Goal: Task Accomplishment & Management: Use online tool/utility

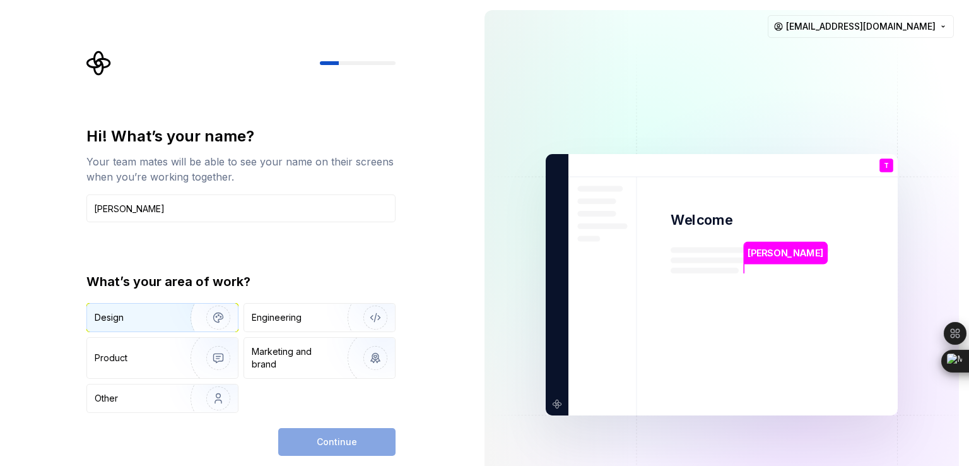
type input "[PERSON_NAME]"
click at [154, 311] on div "Design" at bounding box center [134, 317] width 79 height 13
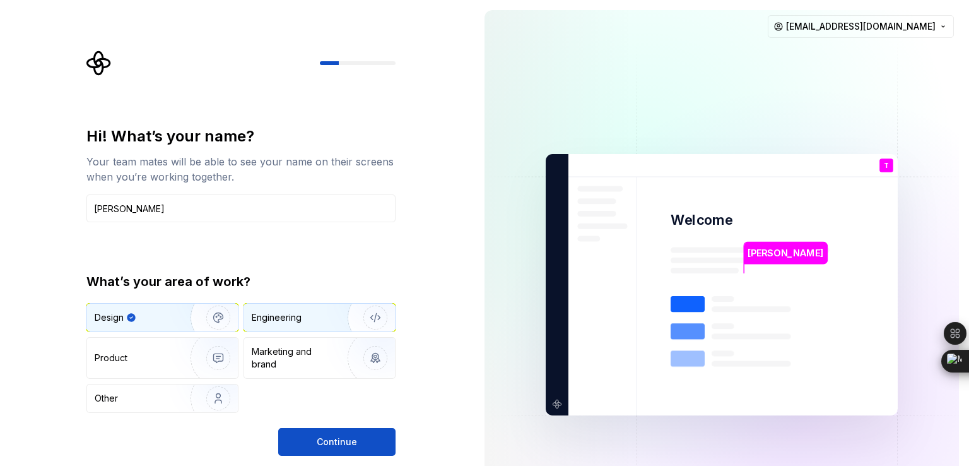
click at [272, 325] on div "Engineering" at bounding box center [319, 317] width 151 height 28
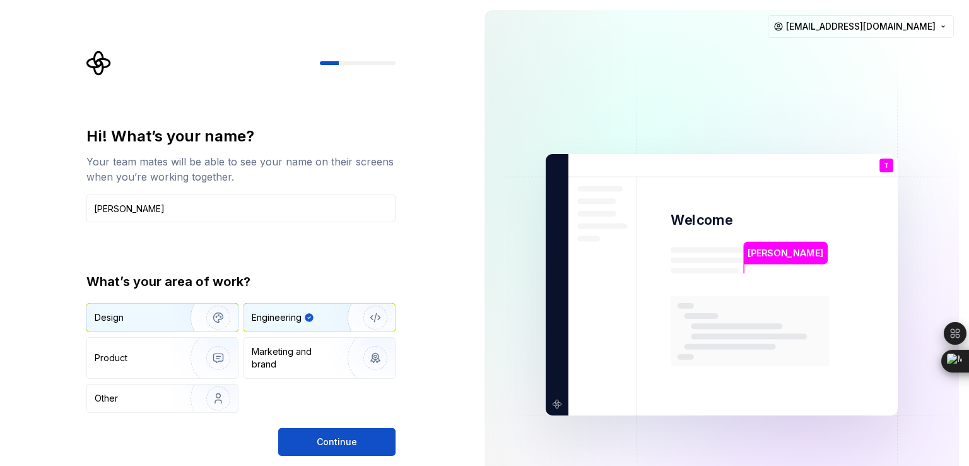
click at [173, 324] on img "button" at bounding box center [210, 317] width 81 height 85
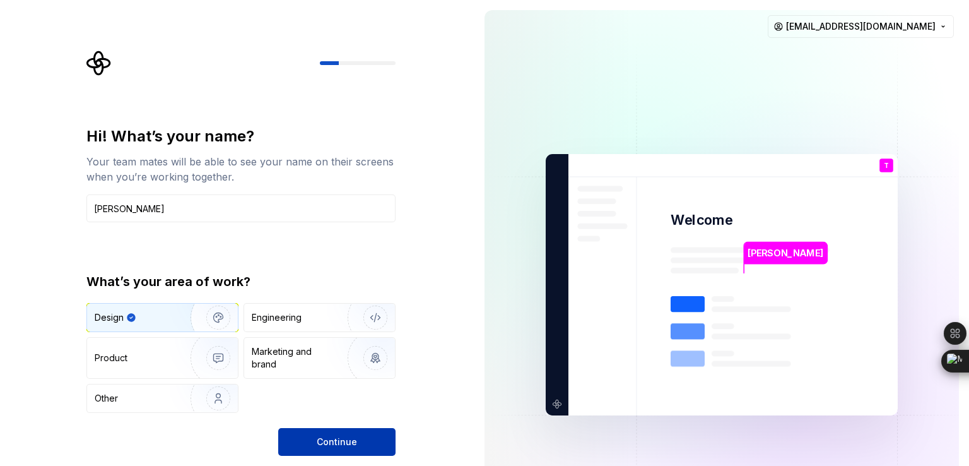
click at [308, 439] on button "Continue" at bounding box center [336, 442] width 117 height 28
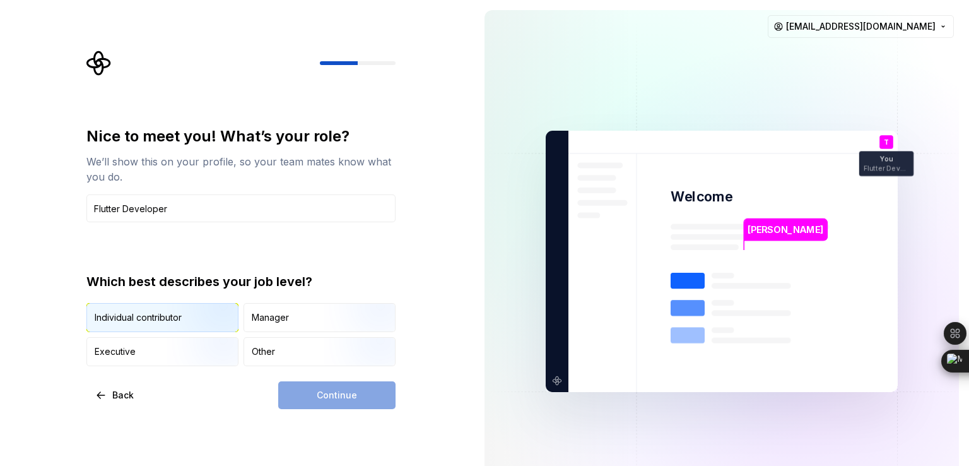
type input "Flutter Developer"
click at [187, 319] on img "button" at bounding box center [207, 333] width 81 height 85
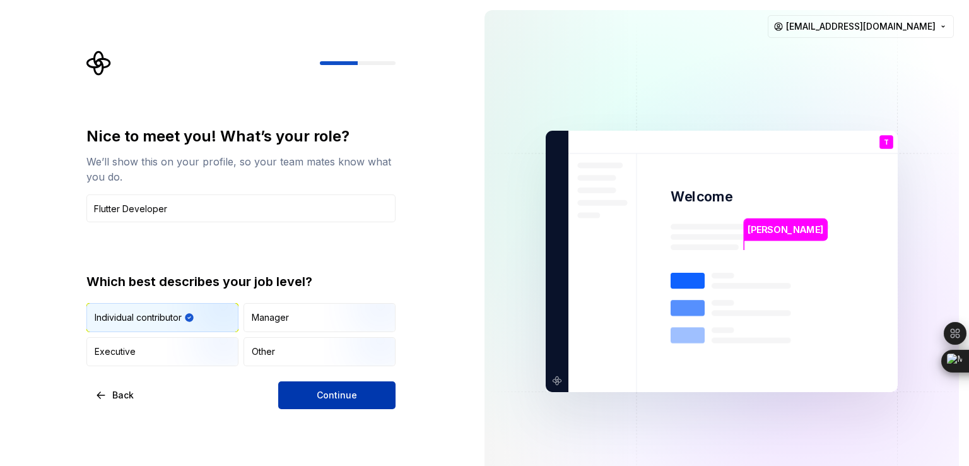
click at [338, 389] on span "Continue" at bounding box center [337, 395] width 40 height 13
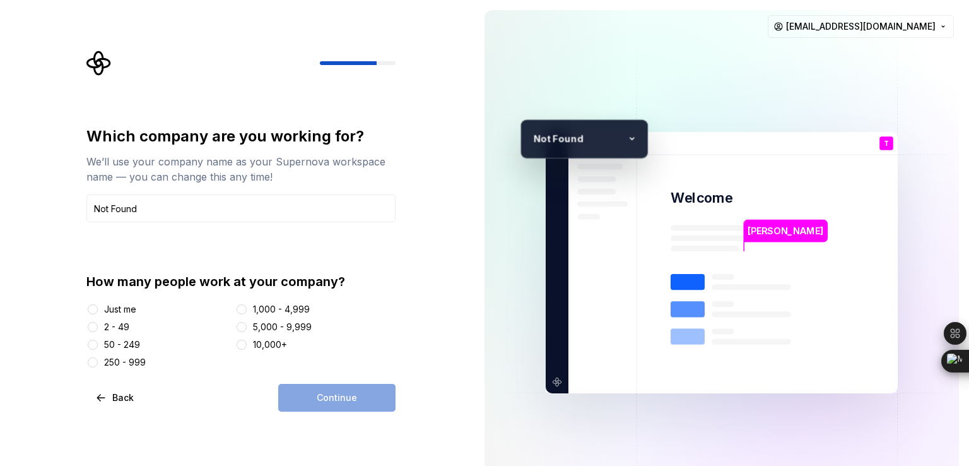
type input "Not Found"
click at [126, 307] on div "Just me" at bounding box center [120, 309] width 32 height 13
click at [98, 307] on button "Just me" at bounding box center [93, 309] width 10 height 10
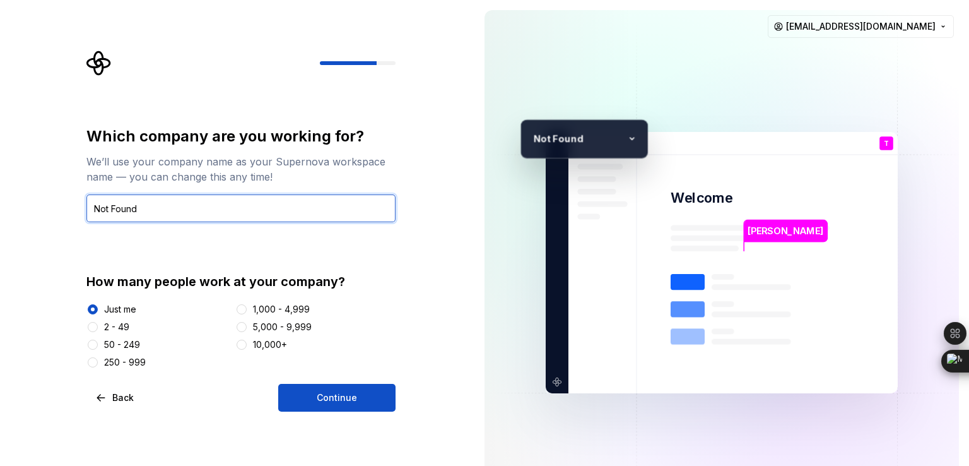
click at [141, 213] on input "Not Found" at bounding box center [240, 208] width 309 height 28
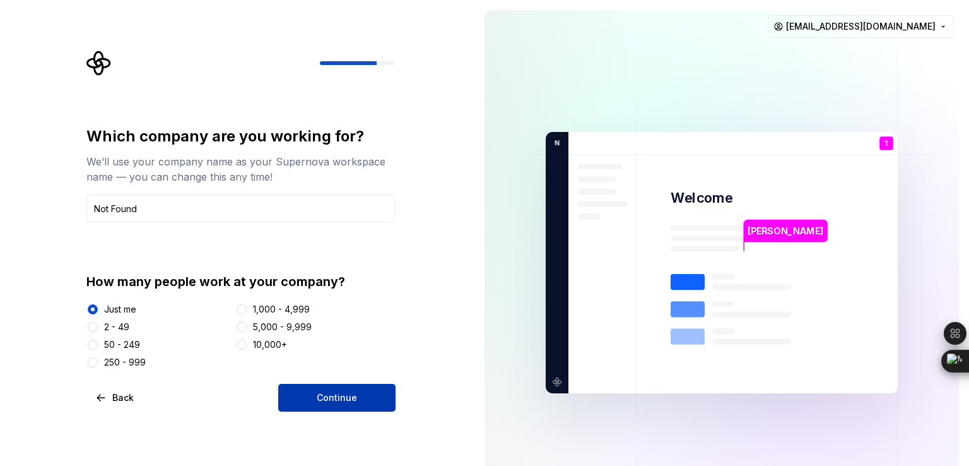
click at [372, 387] on button "Continue" at bounding box center [336, 398] width 117 height 28
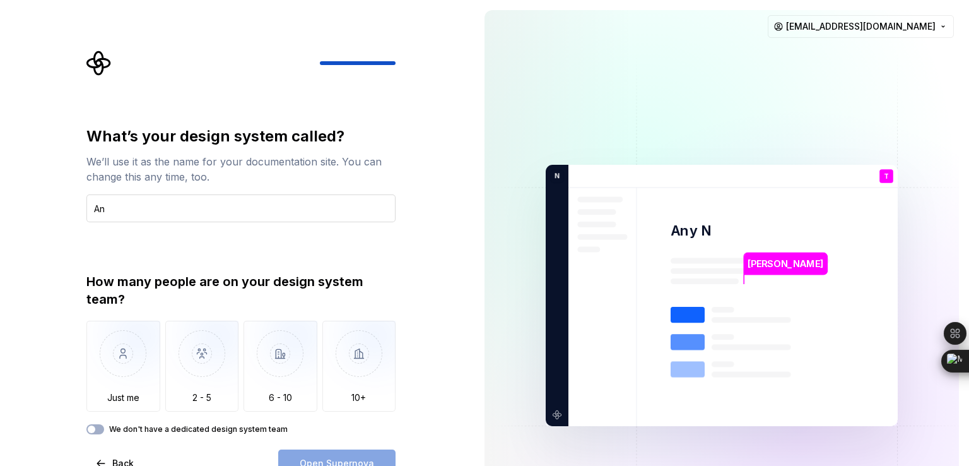
type input "A"
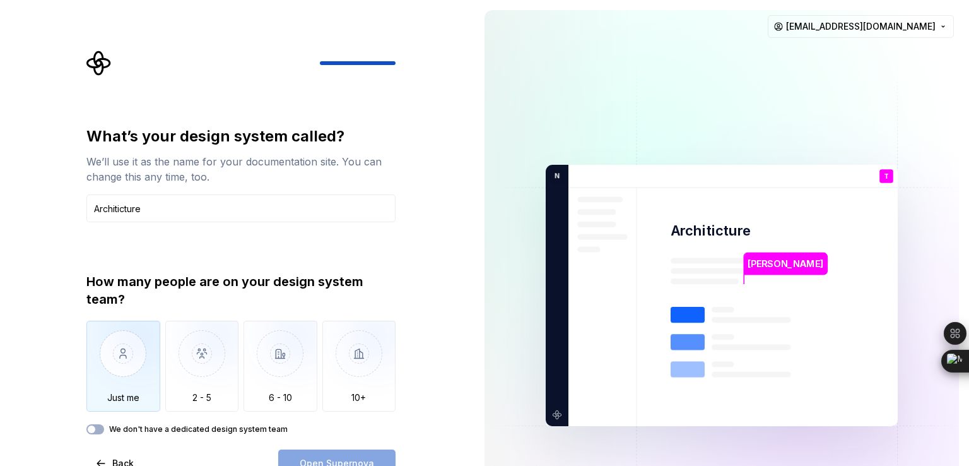
type input "Architicture"
click at [131, 351] on img "button" at bounding box center [123, 363] width 74 height 85
click at [338, 457] on span "Open Supernova" at bounding box center [337, 463] width 74 height 13
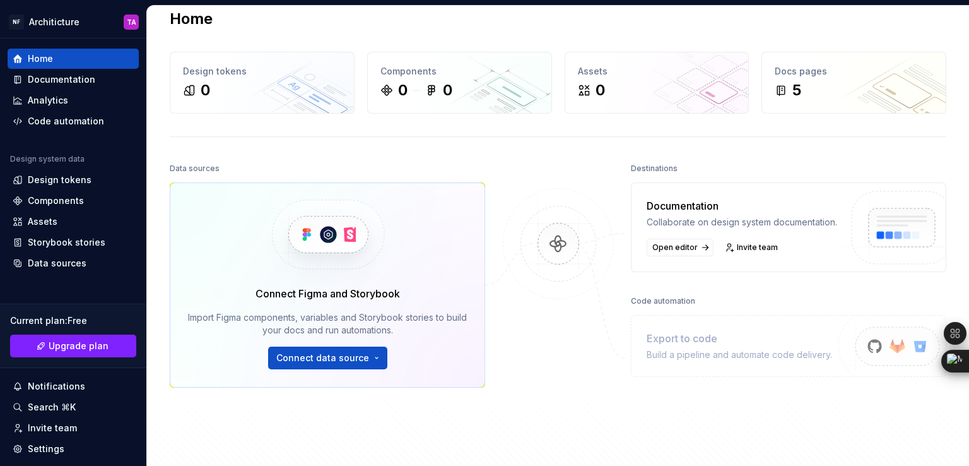
scroll to position [83, 0]
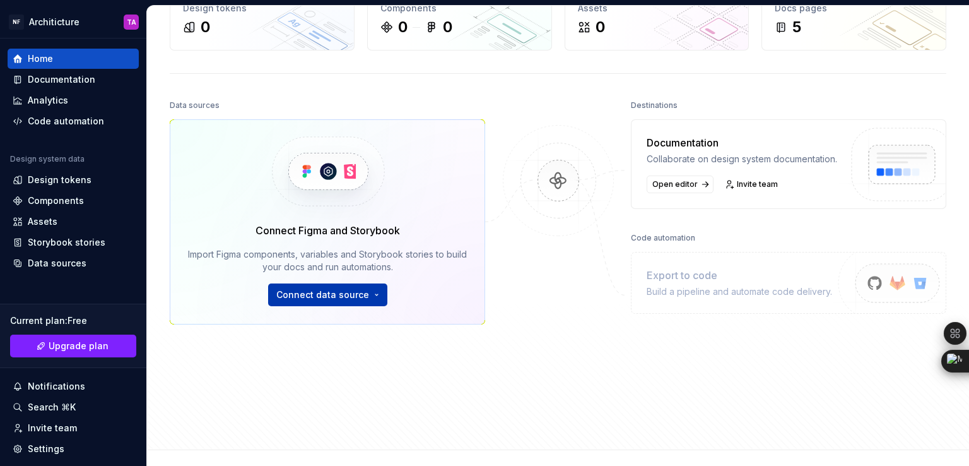
click at [308, 300] on html "NF Architicture TA Home Documentation Analytics Code automation Design system d…" at bounding box center [484, 233] width 969 height 466
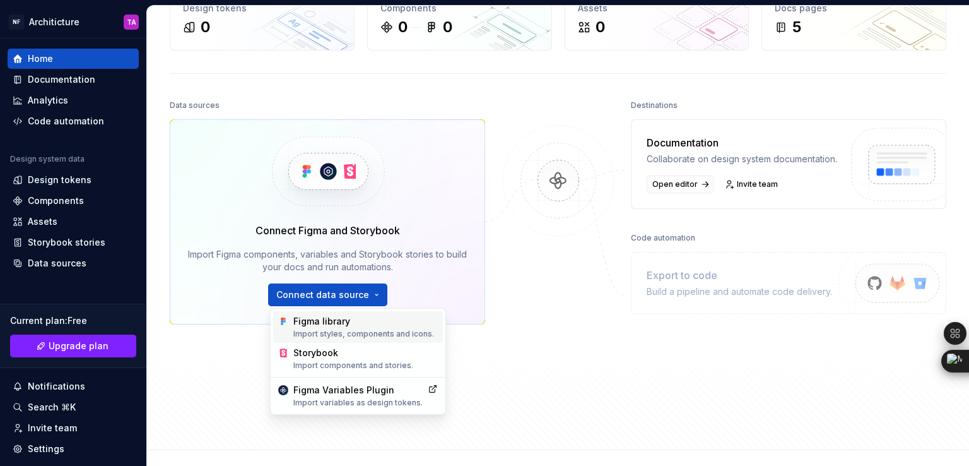
click at [308, 322] on div "Figma library Import styles, components and icons." at bounding box center [365, 327] width 144 height 24
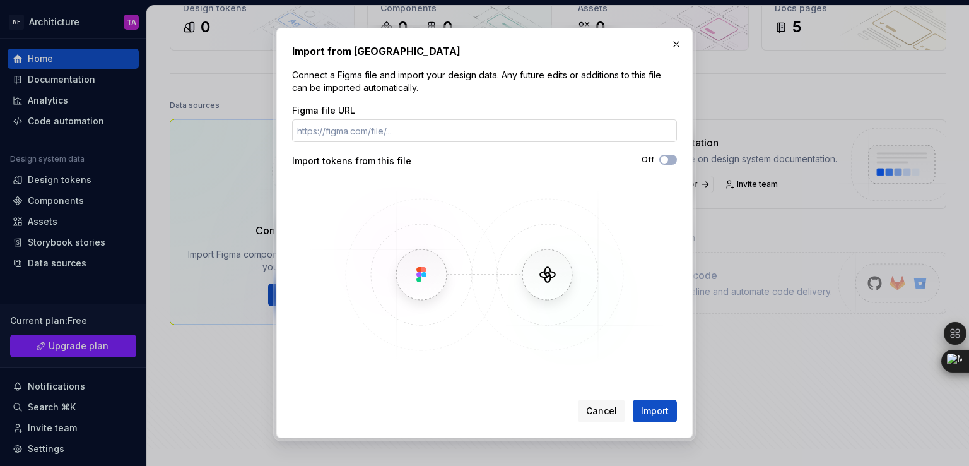
click at [412, 130] on input "Figma file URL" at bounding box center [484, 130] width 385 height 23
click at [653, 421] on button "Import" at bounding box center [655, 410] width 44 height 23
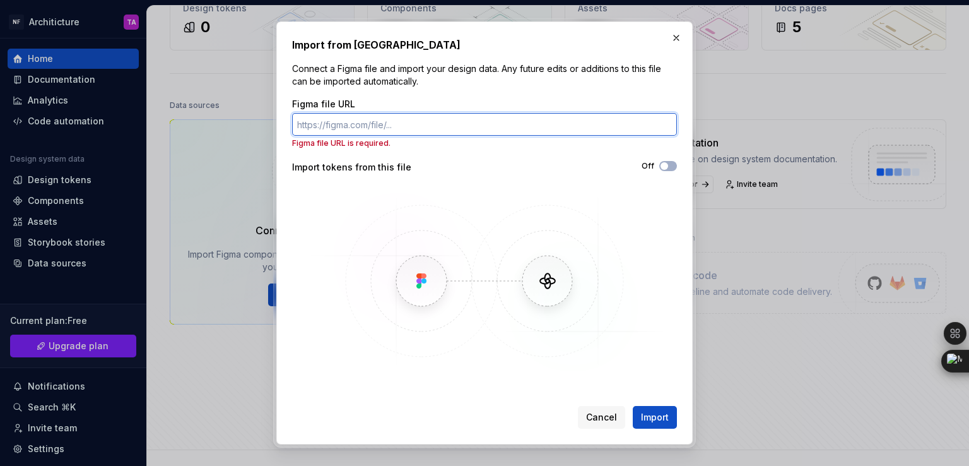
paste input "[URL][DOMAIN_NAME]"
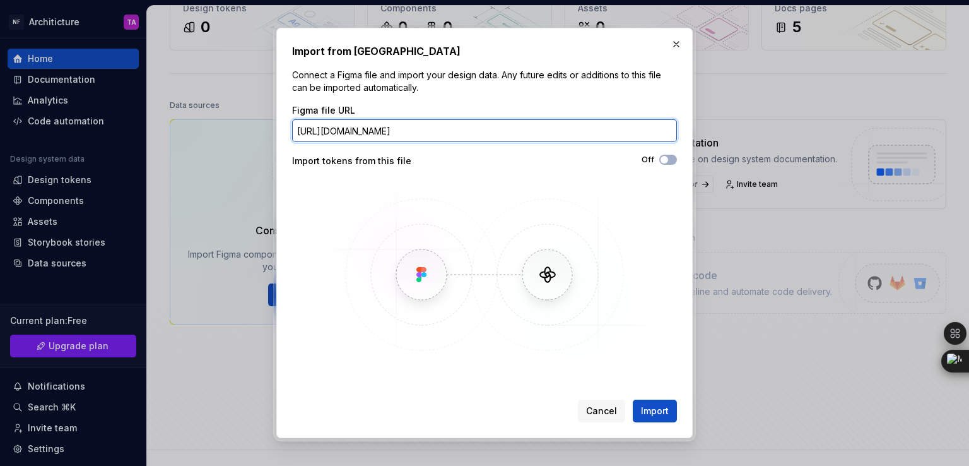
scroll to position [0, 189]
type input "[URL][DOMAIN_NAME]"
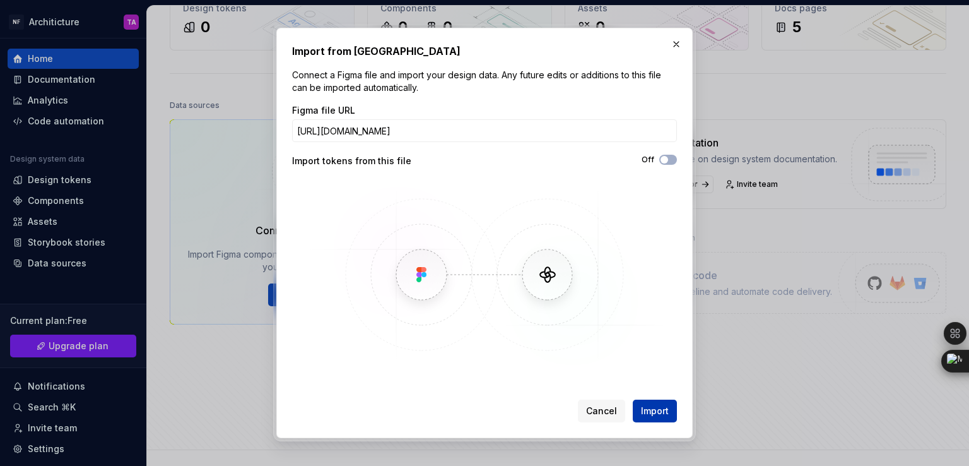
scroll to position [0, 0]
click at [654, 404] on span "Import" at bounding box center [655, 410] width 28 height 13
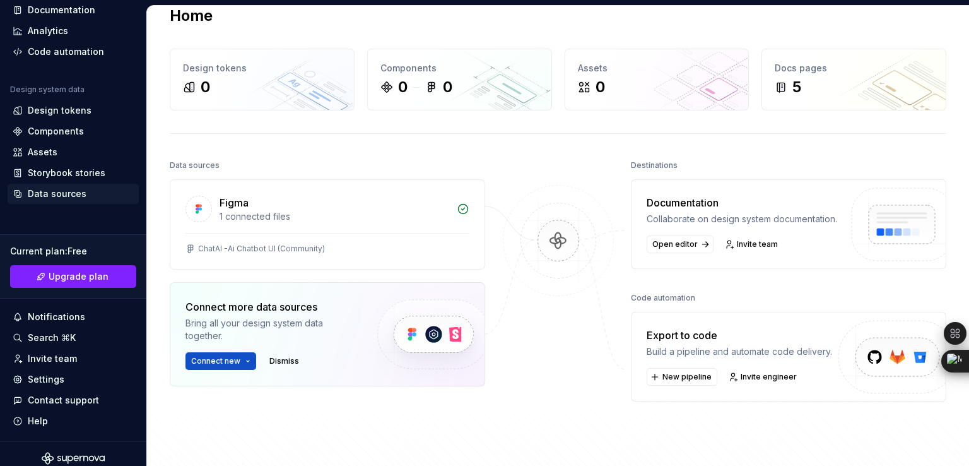
scroll to position [78, 0]
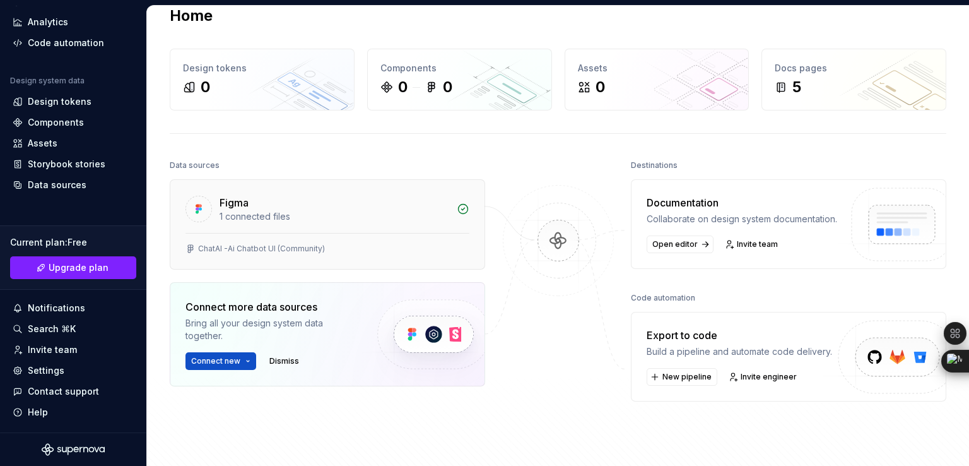
click at [251, 217] on div "1 connected files" at bounding box center [335, 216] width 230 height 13
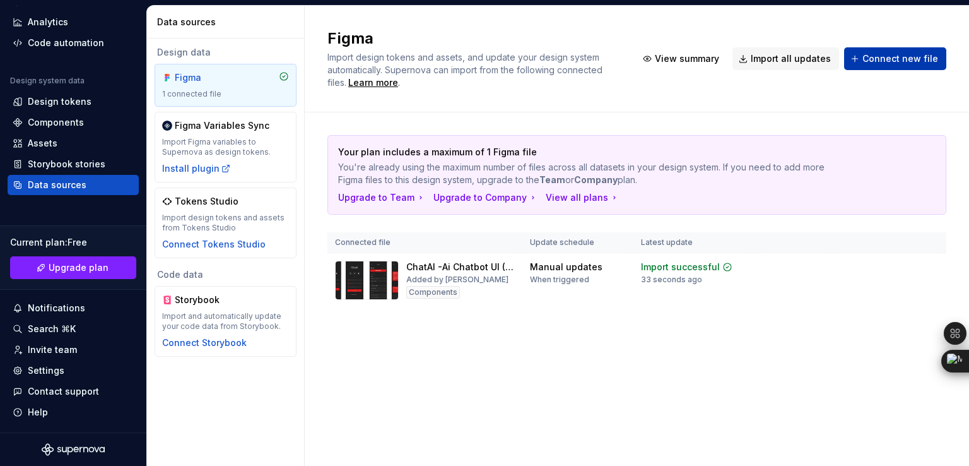
click at [914, 63] on span "Connect new file" at bounding box center [900, 58] width 76 height 13
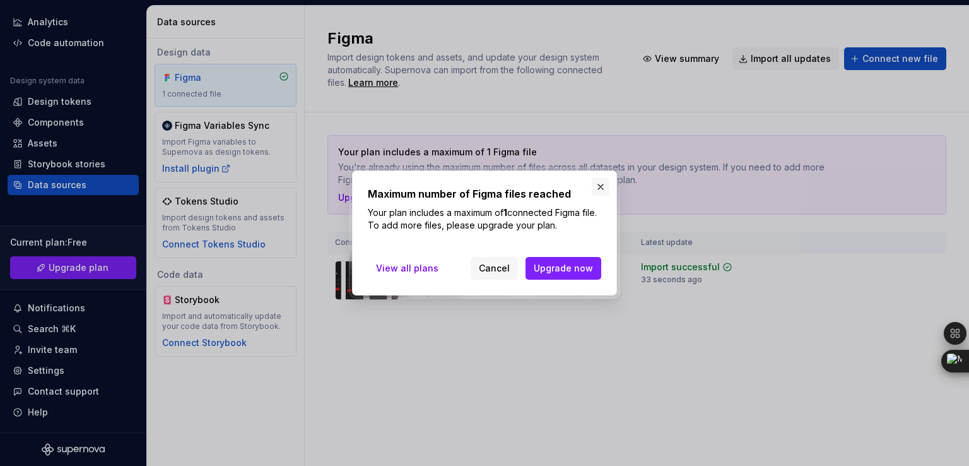
click at [601, 180] on button "button" at bounding box center [601, 187] width 18 height 18
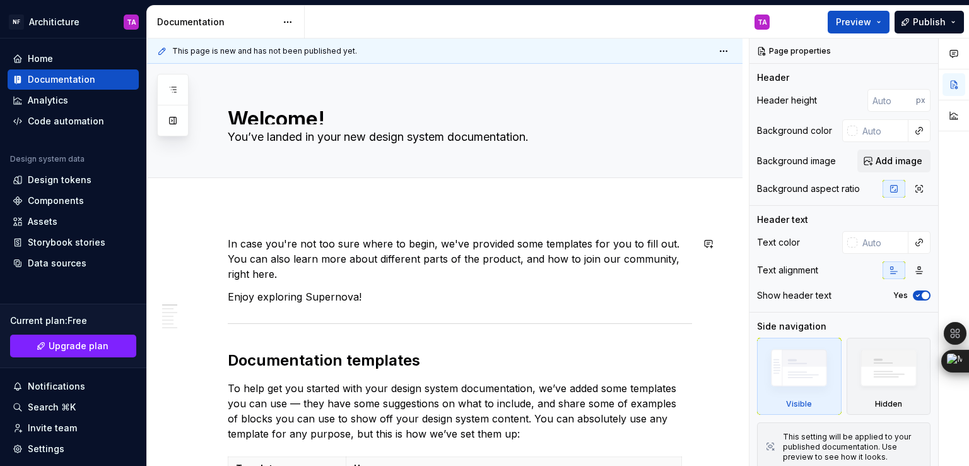
type textarea "*"
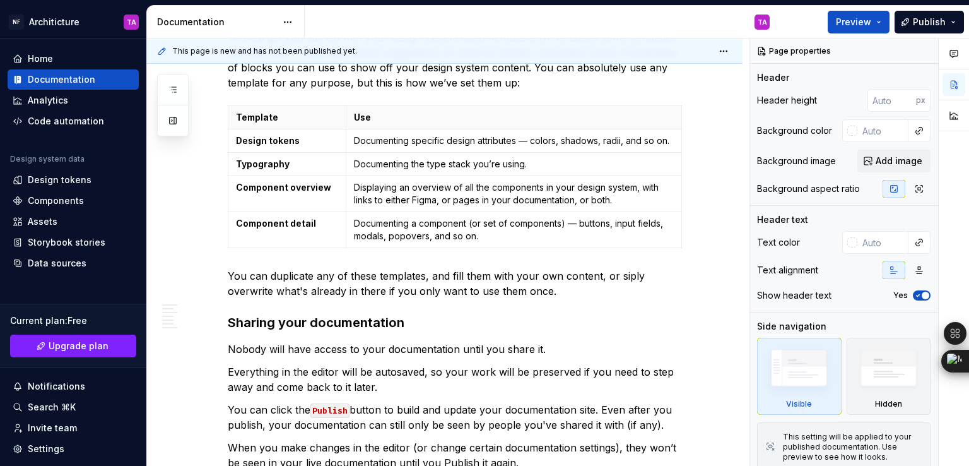
scroll to position [1100, 0]
